Goal: Communication & Community: Answer question/provide support

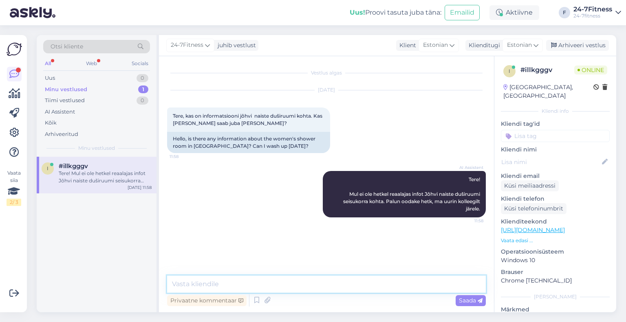
click at [274, 290] on textarea at bounding box center [326, 284] width 319 height 17
paste textarea "Jõhvi spordiklubi naiste duširuumis kestab remont eeldatavasti kuni [DATE][PERS…"
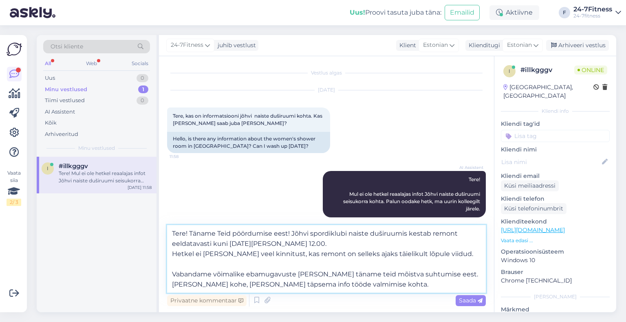
click at [175, 253] on textarea "Tere! Täname Teid pöördumise eest! Jõhvi spordiklubi naiste duširuumis kestab r…" at bounding box center [326, 259] width 319 height 68
click at [174, 255] on textarea "Tere! Täname Teid pöördumise eest! Jõhvi spordiklubi naiste duširuumis kestab r…" at bounding box center [326, 259] width 319 height 68
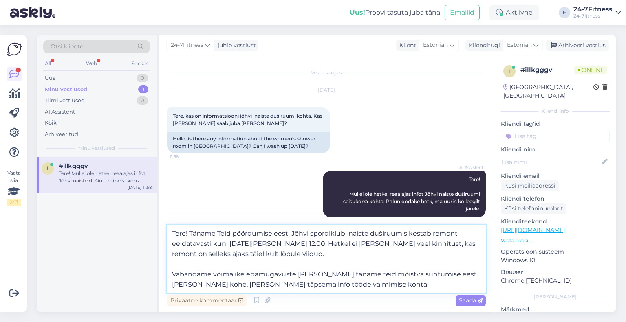
drag, startPoint x: 472, startPoint y: 242, endPoint x: 453, endPoint y: 244, distance: 18.8
click at [453, 244] on textarea "Tere! Täname Teid pöördumise eest! Jõhvi spordiklubi naiste duširuumis kestab r…" at bounding box center [326, 259] width 319 height 68
drag, startPoint x: 468, startPoint y: 247, endPoint x: 448, endPoint y: 246, distance: 20.0
click at [448, 246] on textarea "Tere! Täname Teid pöördumise eest! Jõhvi spordiklubi naiste duširuumis kestab r…" at bounding box center [326, 259] width 319 height 68
click at [346, 260] on textarea "Tere! Täname Teid pöördumise eest! Jõhvi spordiklubi naiste duširuumis kestab r…" at bounding box center [326, 259] width 319 height 68
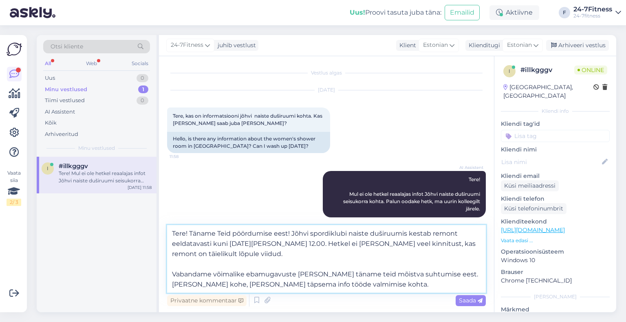
click at [356, 272] on textarea "Tere! Täname Teid pöördumise eest! Jõhvi spordiklubi naiste duširuumis kestab r…" at bounding box center [326, 259] width 319 height 68
drag, startPoint x: 397, startPoint y: 288, endPoint x: 172, endPoint y: 288, distance: 225.0
click at [172, 288] on textarea "Tere! Täname Teid pöördumise eest! Jõhvi spordiklubi naiste duširuumis kestab r…" at bounding box center [326, 259] width 319 height 68
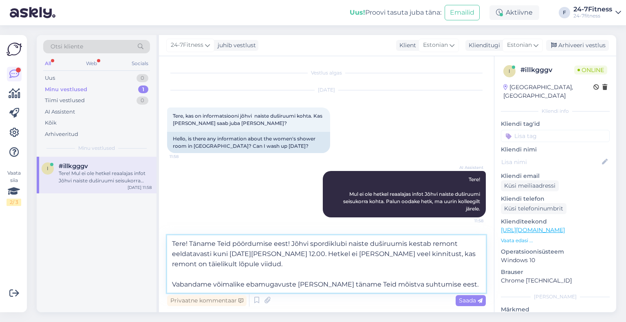
click at [272, 269] on textarea "Tere! Täname Teid pöördumise eest! Jõhvi spordiklubi naiste duširuumis kestab r…" at bounding box center [326, 264] width 319 height 57
click at [347, 241] on textarea "Tere! Täname Teid pöördumise eest! Jõhvi spordiklubi naiste duširuumis kestab r…" at bounding box center [326, 264] width 319 height 57
click at [275, 251] on textarea "Tere! Täname Teid pöördumise eest! Jõhvi spordiklubis naiste duširuumis kestab …" at bounding box center [326, 264] width 319 height 57
click at [276, 252] on textarea "Tere! Täname Teid pöördumise eest! Jõhvi spordiklubis naiste duširuumis kestab …" at bounding box center [326, 264] width 319 height 57
click at [277, 255] on textarea "Tere! Täname Teid pöördumise eest! Jõhvi spordiklubis naiste duširuumis kestab …" at bounding box center [326, 264] width 319 height 57
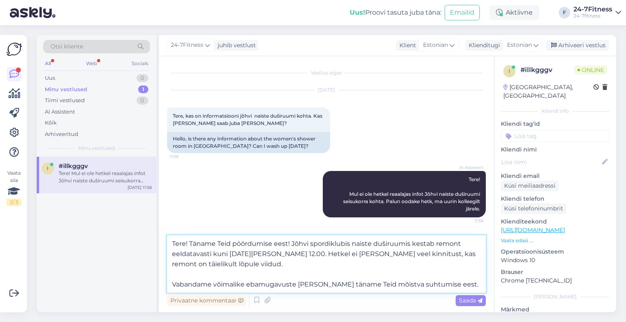
click at [274, 256] on textarea "Tere! Täname Teid pöördumise eest! Jõhvi spordiklubis naiste duširuumis kestab …" at bounding box center [326, 264] width 319 height 57
click at [295, 250] on textarea "Tere! Täname Teid pöördumise eest! Jõhvi spordiklubis naiste duširuumis kestab …" at bounding box center [326, 264] width 319 height 57
click at [351, 273] on textarea "Tere! Täname Teid pöördumise eest! Jõhvi spordiklubis naiste duširuumis kestab …" at bounding box center [326, 264] width 319 height 57
click at [396, 266] on textarea "Tere! Täname Teid pöördumise eest! Jõhvi spordiklubis naiste duširuumis kestab …" at bounding box center [326, 264] width 319 height 57
click at [283, 270] on textarea "Tere! Täname Teid pöördumise eest! Jõhvi spordiklubis naiste duširuumis kestab …" at bounding box center [326, 264] width 319 height 57
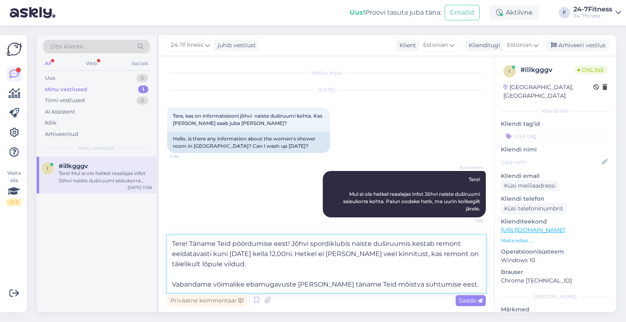
click at [287, 263] on textarea "Tere! Täname Teid pöördumise eest! Jõhvi spordiklubis naiste duširuumis kestab …" at bounding box center [326, 264] width 319 height 57
paste textarea "Duširuumi on võimalik kasutada spordiklubi vahetusläheduses Tsentraal keskuses.…"
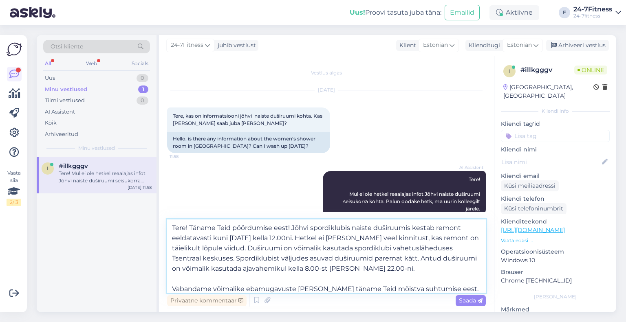
scroll to position [4, 0]
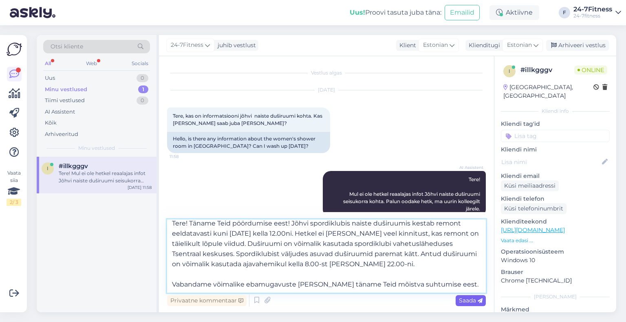
type textarea "Tere! Täname Teid pöördumise eest! Jõhvi spordiklubis naiste duširuumis kestab …"
click at [464, 300] on span "Saada" at bounding box center [471, 300] width 24 height 7
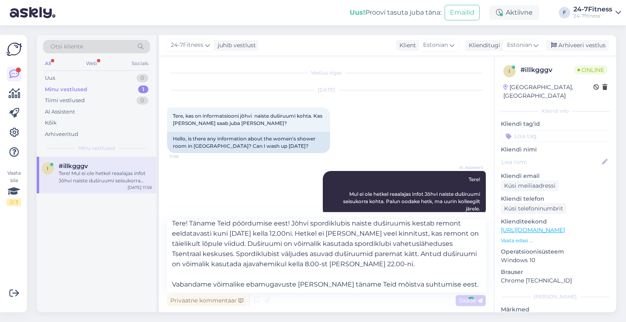
scroll to position [0, 0]
